Goal: Task Accomplishment & Management: Use online tool/utility

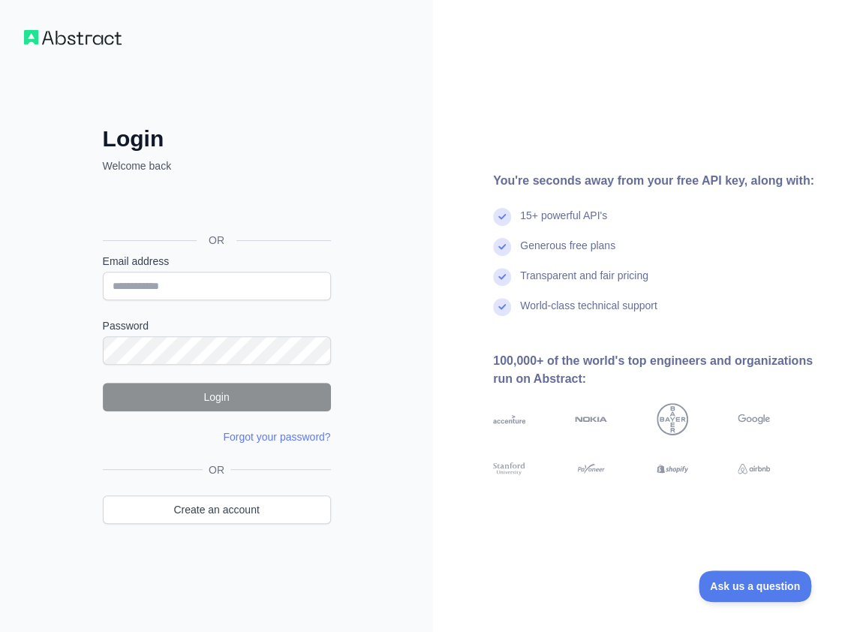
click at [404, 441] on div "Login Welcome back OR Email address Password Login Forgot your password? Please…" at bounding box center [216, 316] width 433 height 632
click at [278, 520] on link "Create an account" at bounding box center [217, 509] width 228 height 29
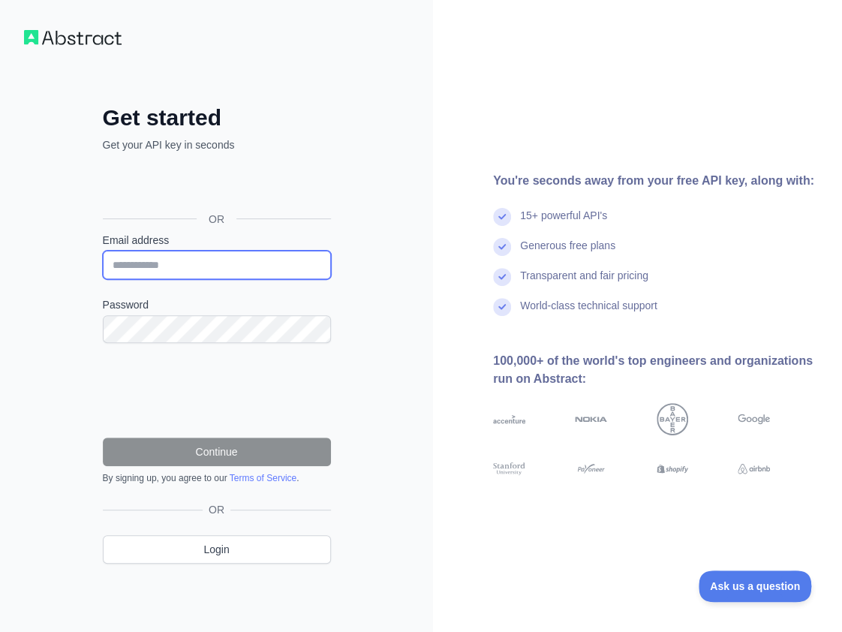
click at [174, 259] on input "Email address" at bounding box center [217, 265] width 228 height 29
paste input "**********"
type input "**********"
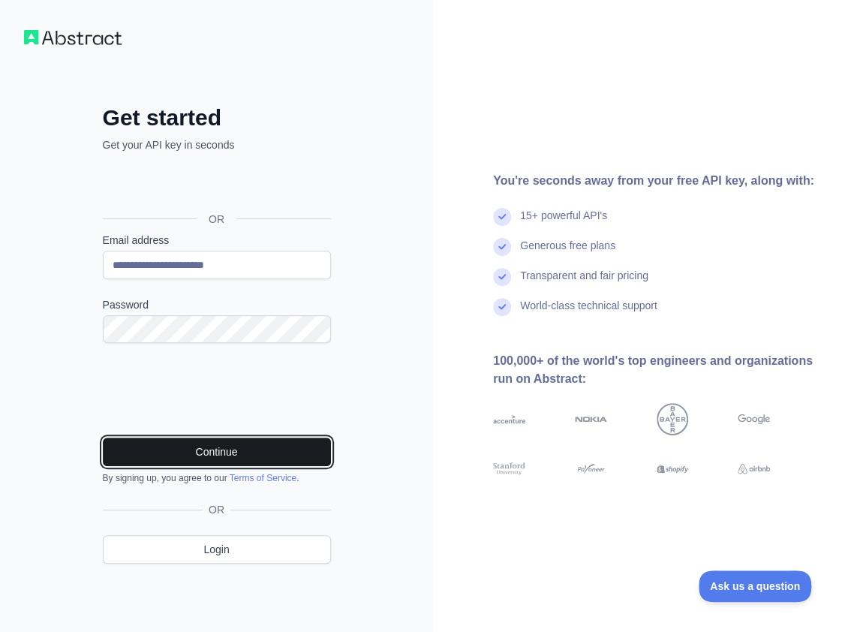
click at [240, 440] on button "Continue" at bounding box center [217, 451] width 228 height 29
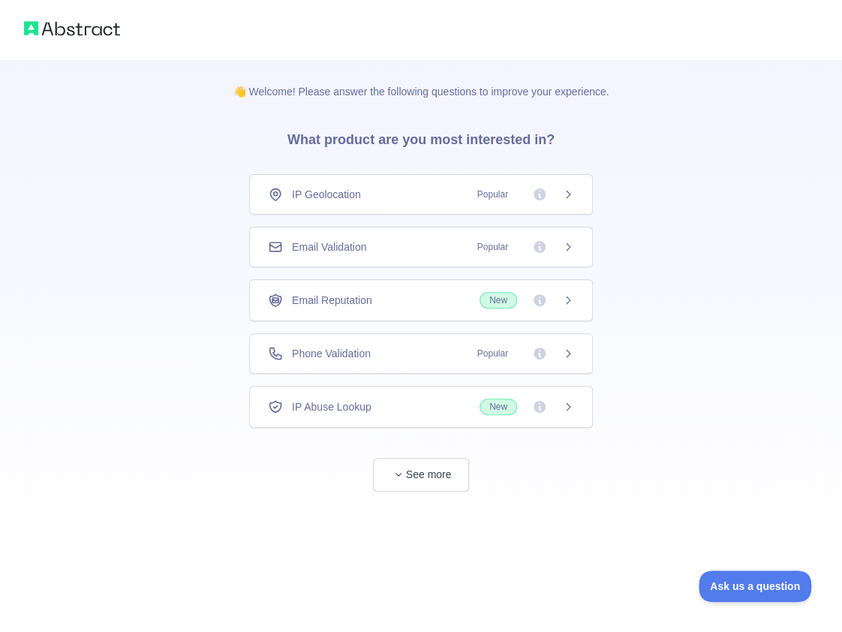
click at [390, 238] on div "Email Validation Popular" at bounding box center [421, 247] width 344 height 41
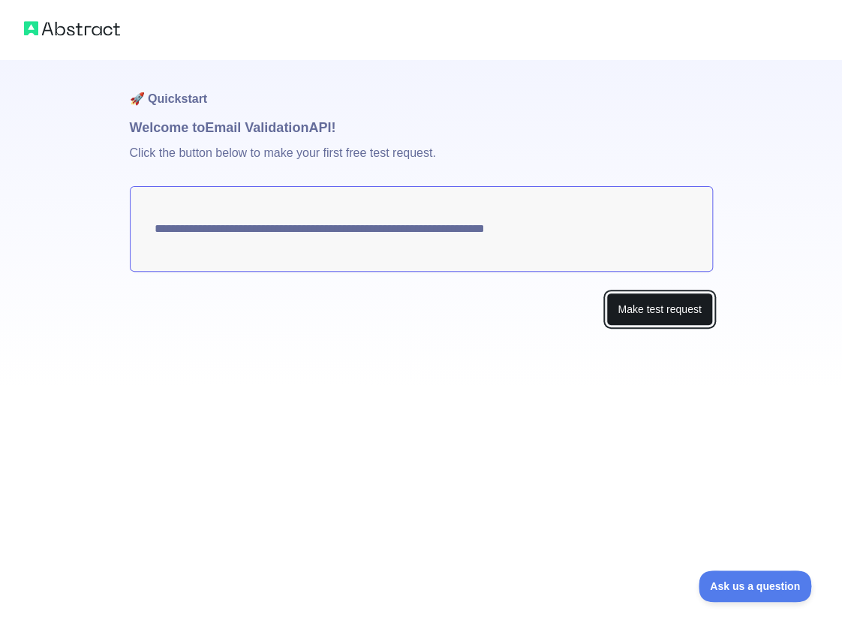
click at [672, 314] on button "Make test request" at bounding box center [659, 310] width 106 height 34
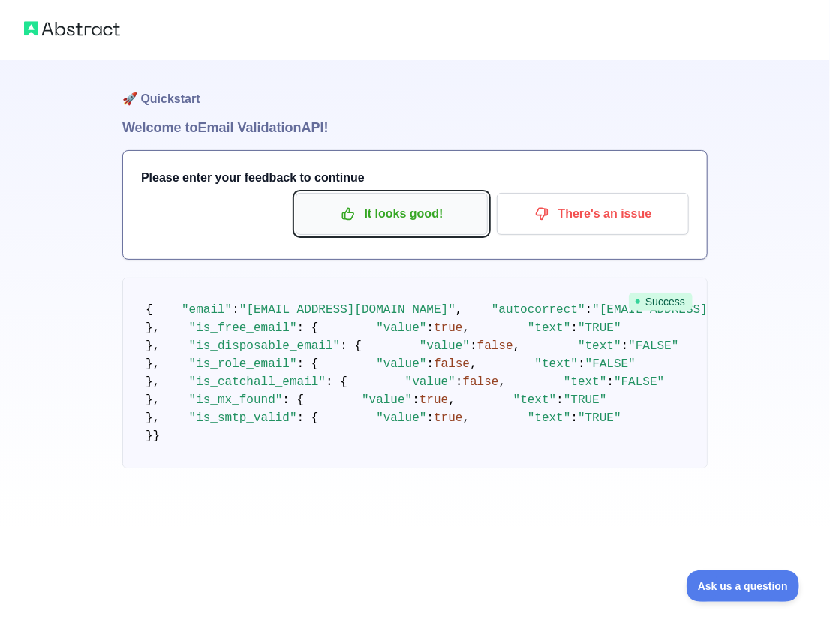
click at [428, 212] on p "It looks good!" at bounding box center [392, 214] width 170 height 26
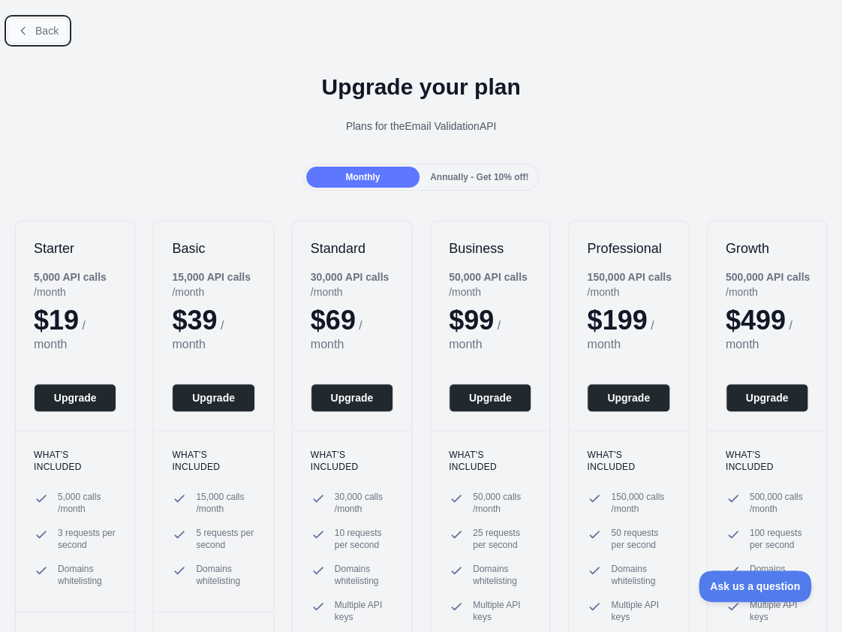
click at [20, 29] on icon at bounding box center [23, 31] width 12 height 12
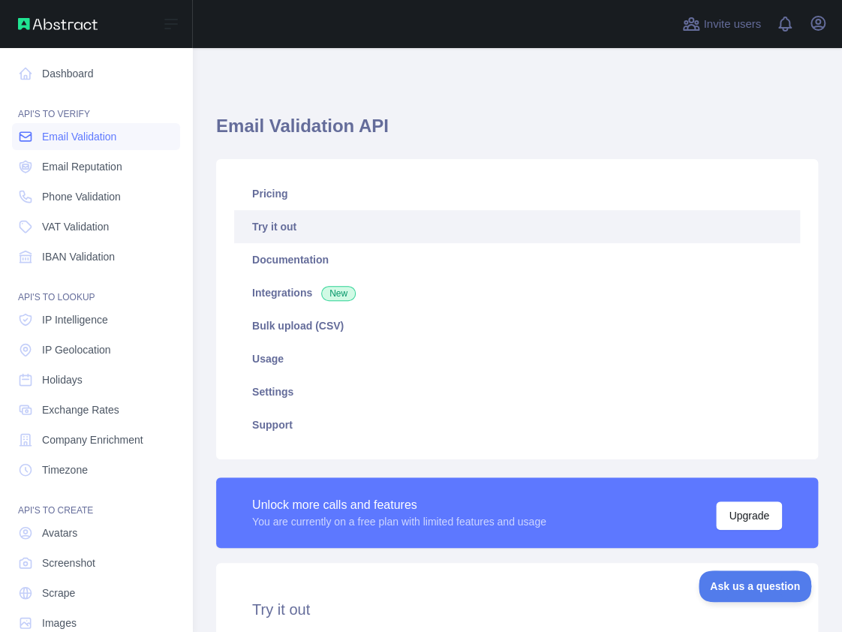
click at [149, 140] on link "Email Validation" at bounding box center [96, 136] width 168 height 27
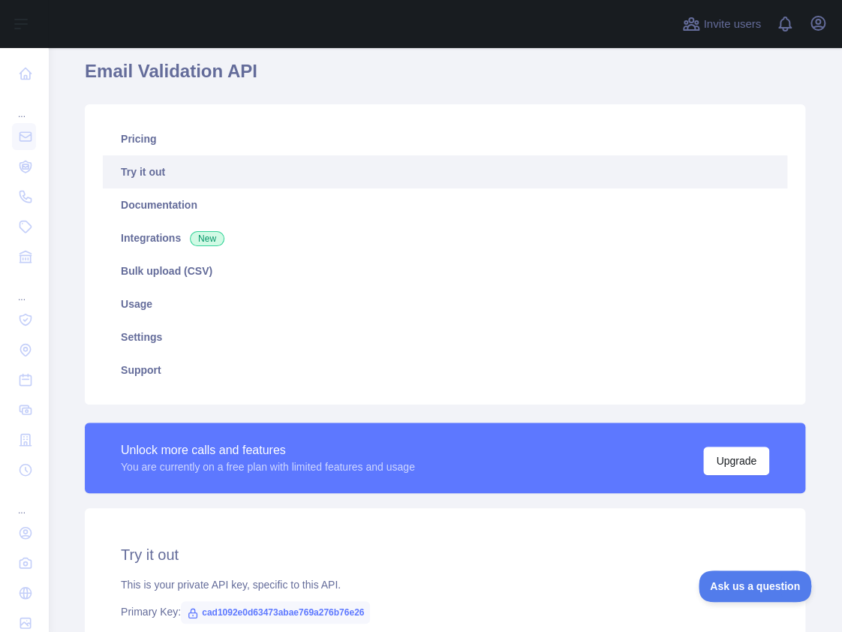
scroll to position [300, 0]
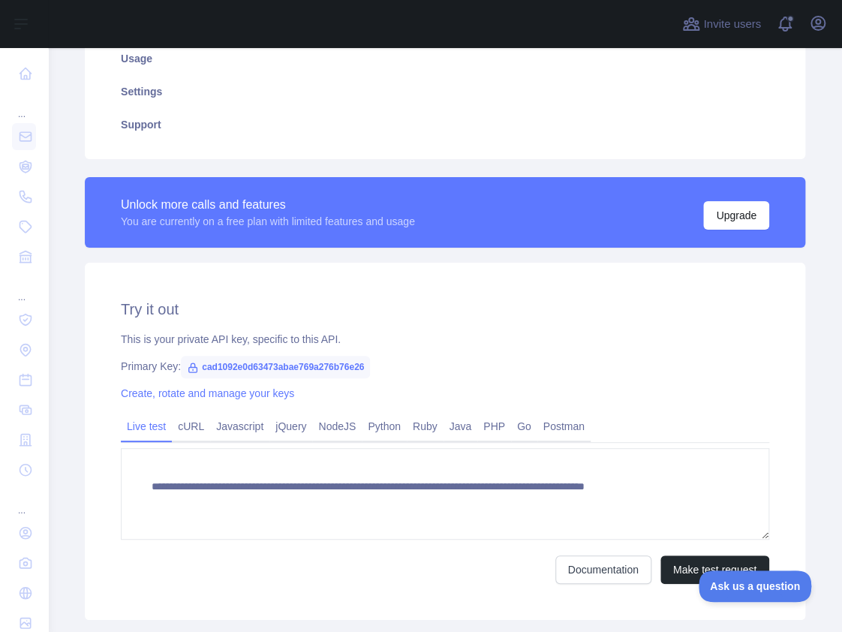
click at [289, 361] on span "cad1092e0d63473abae769a276b76e26" at bounding box center [275, 367] width 189 height 23
drag, startPoint x: 289, startPoint y: 361, endPoint x: 291, endPoint y: 374, distance: 12.9
click at [289, 361] on span "cad1092e0d63473abae769a276b76e26" at bounding box center [275, 367] width 189 height 23
copy span "cad1092e0d63473abae769a276b76e26"
click at [76, 142] on div "Pricing Try it out Documentation Integrations New Bulk upload (CSV) Usage Setti…" at bounding box center [445, 9] width 738 height 300
